Goal: Find contact information: Find contact information

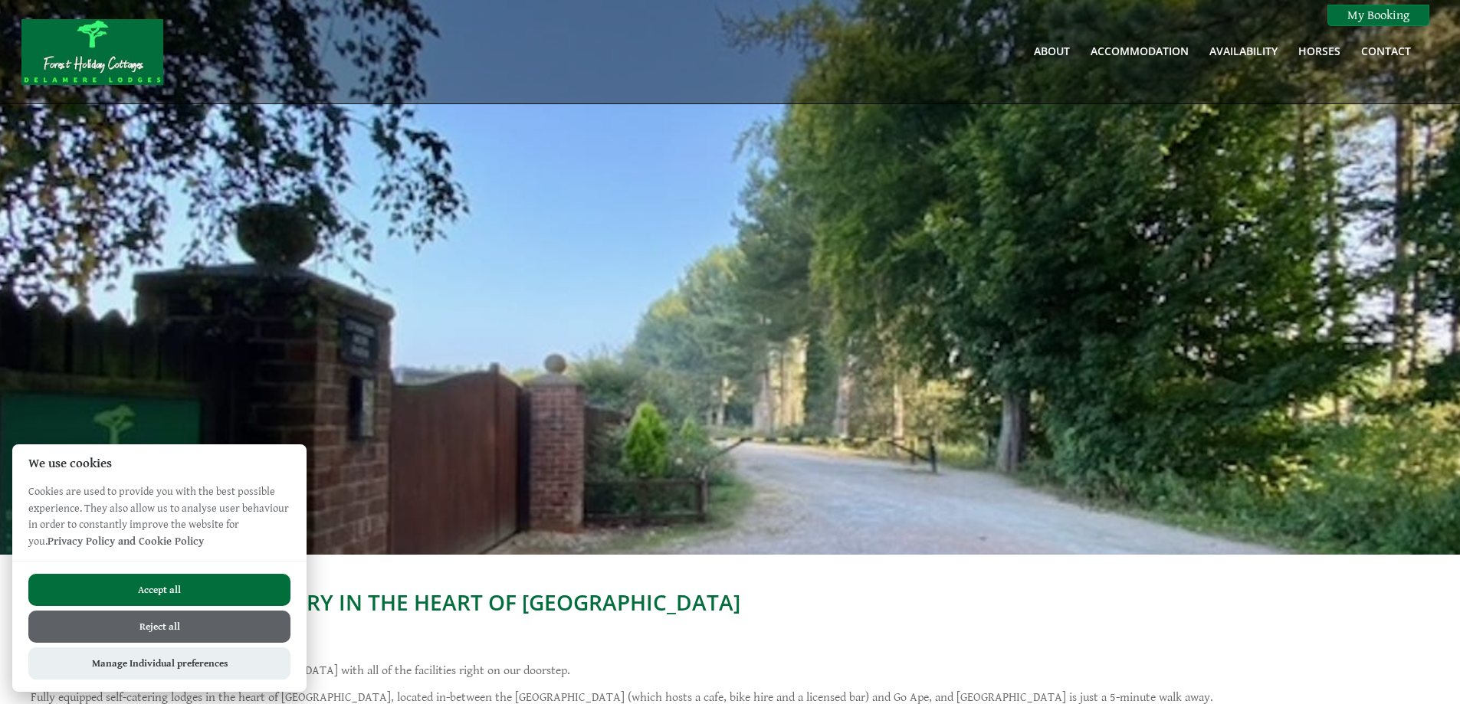
click at [129, 584] on button "Accept all" at bounding box center [159, 590] width 262 height 32
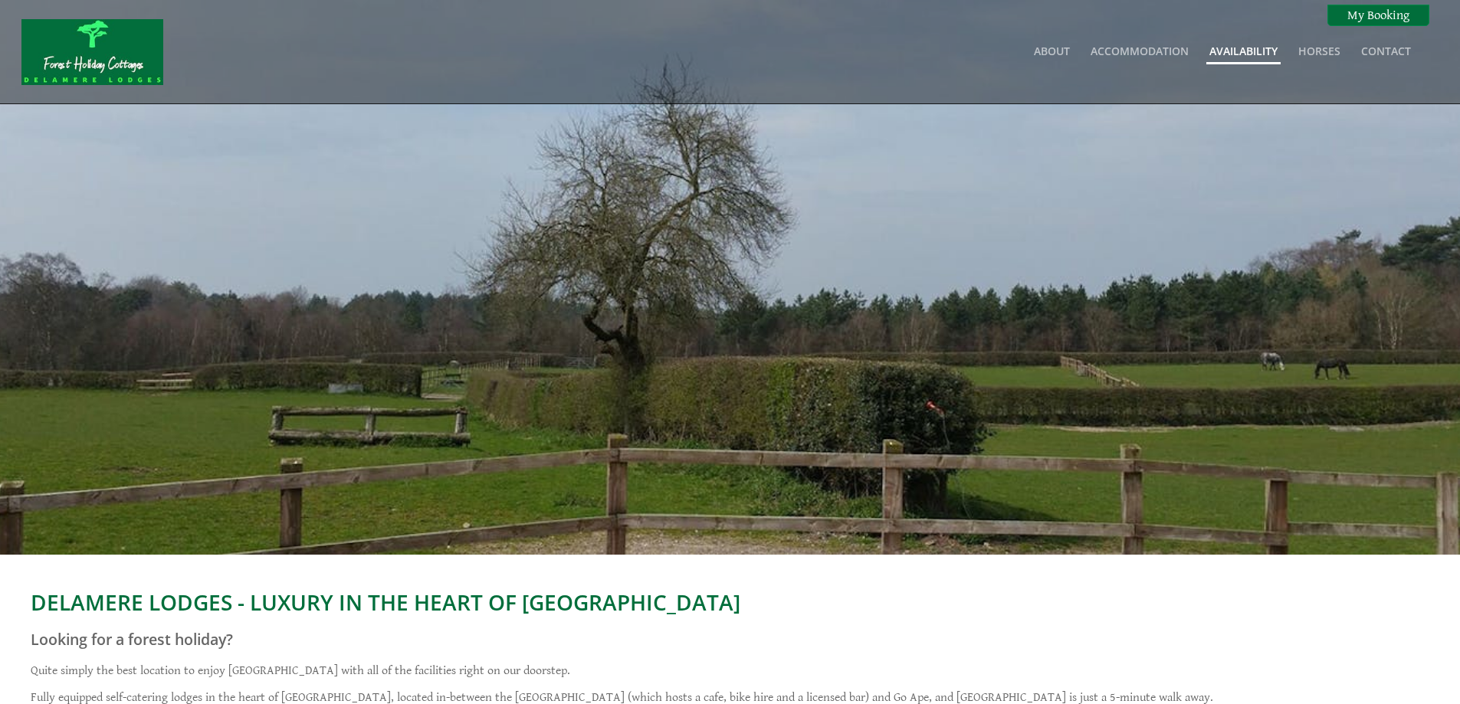
click at [1247, 54] on link "Availability" at bounding box center [1243, 51] width 68 height 15
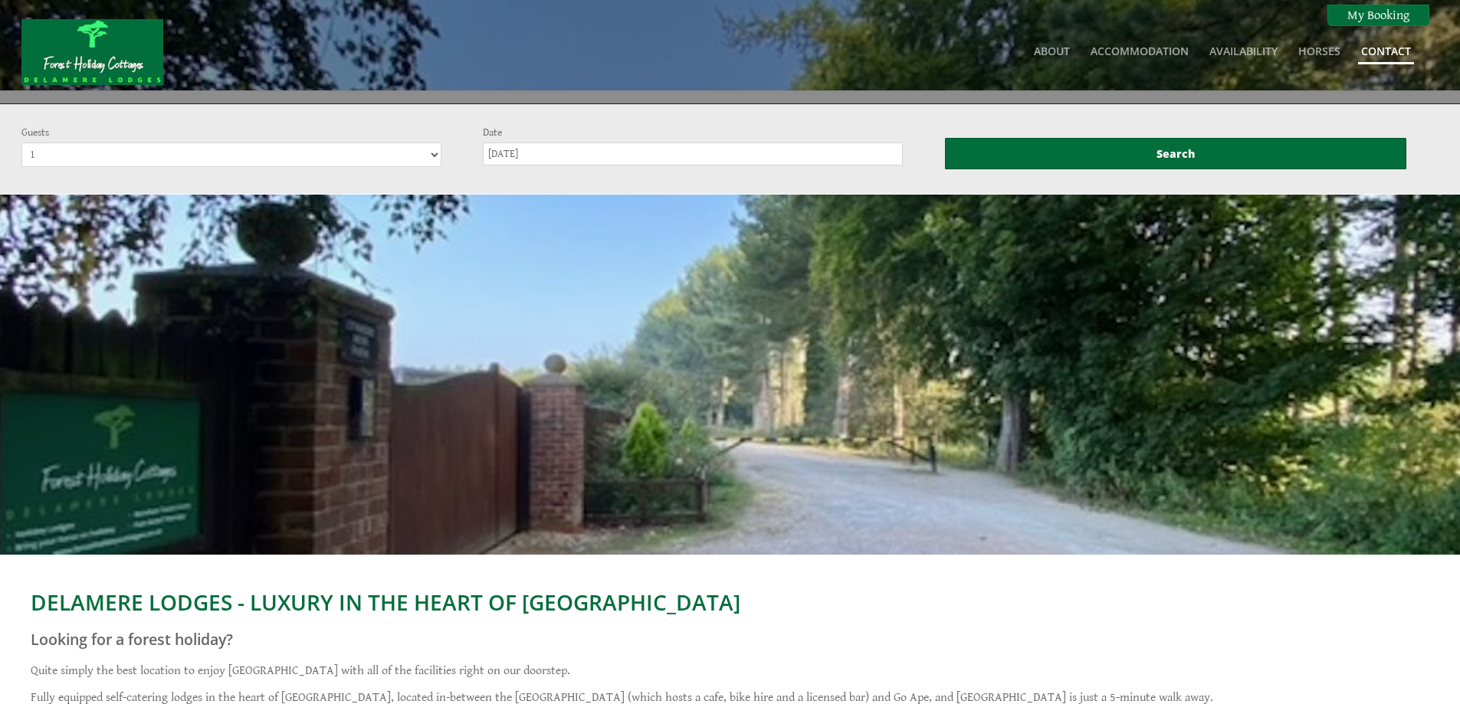
click at [1366, 54] on link "Contact" at bounding box center [1386, 51] width 50 height 15
